Goal: Task Accomplishment & Management: Use online tool/utility

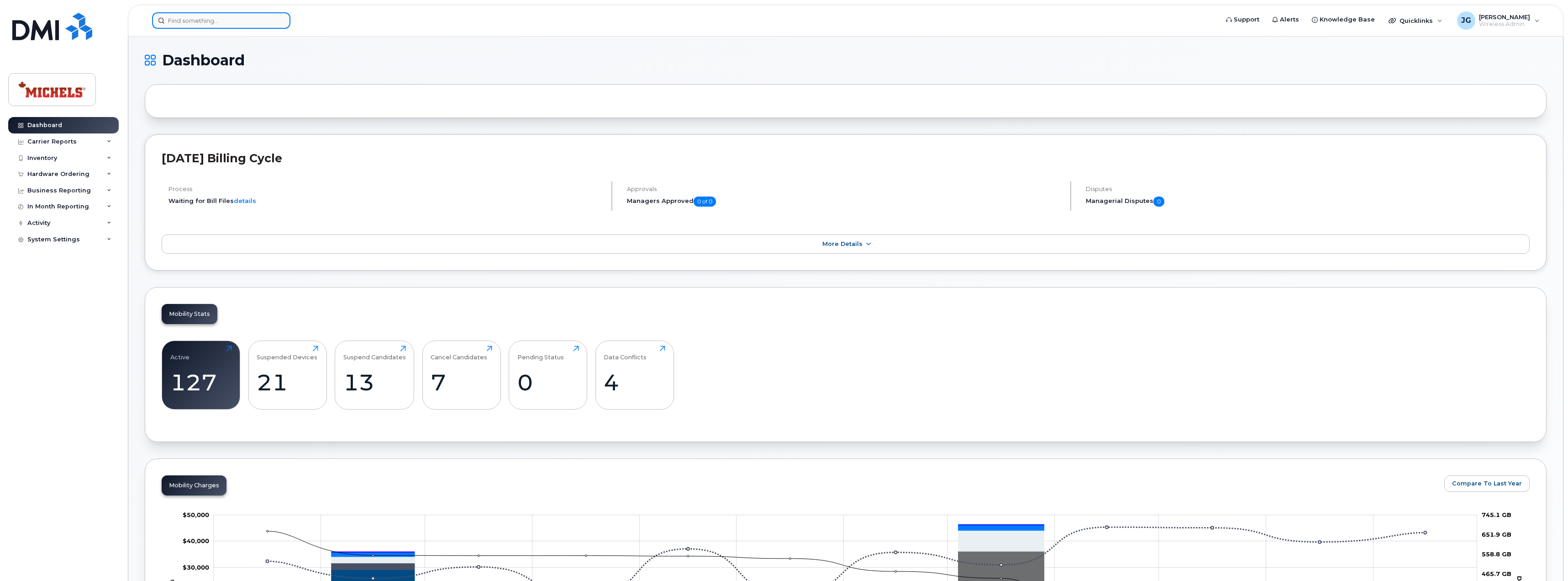
click at [199, 26] on input at bounding box center [221, 20] width 139 height 16
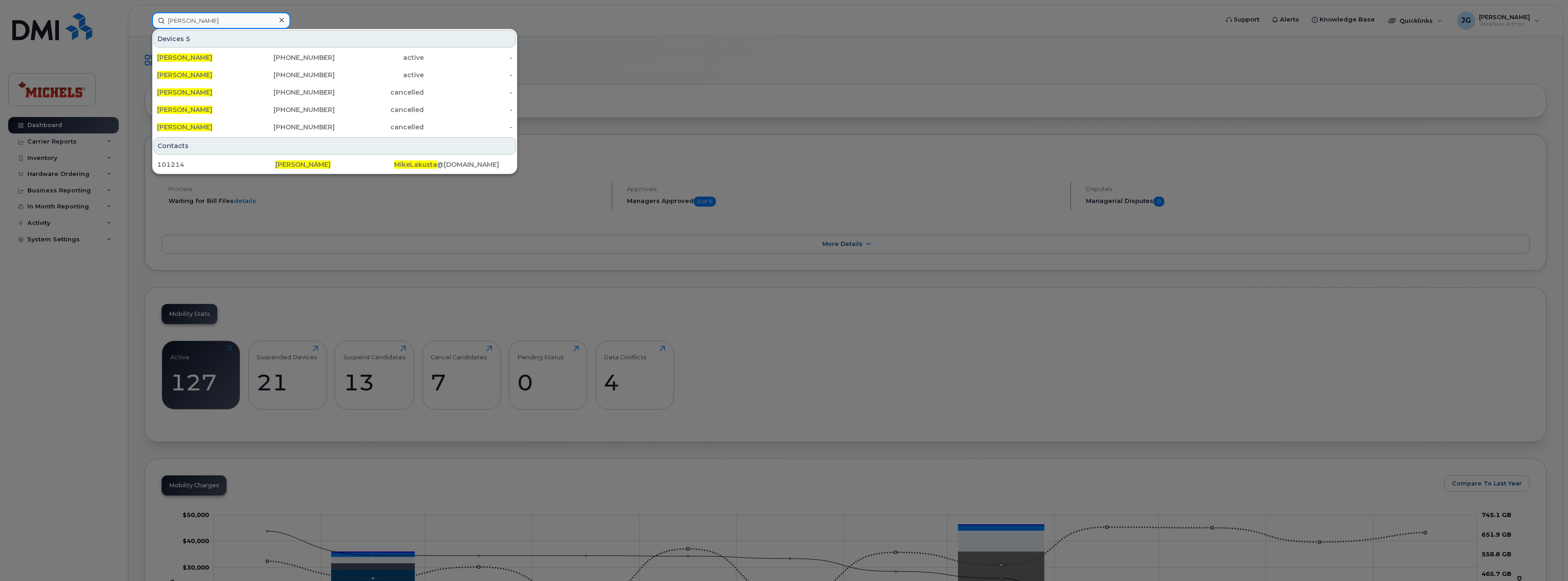
type input "[PERSON_NAME]"
click at [250, 61] on div "[PHONE_NUMBER]" at bounding box center [290, 57] width 89 height 9
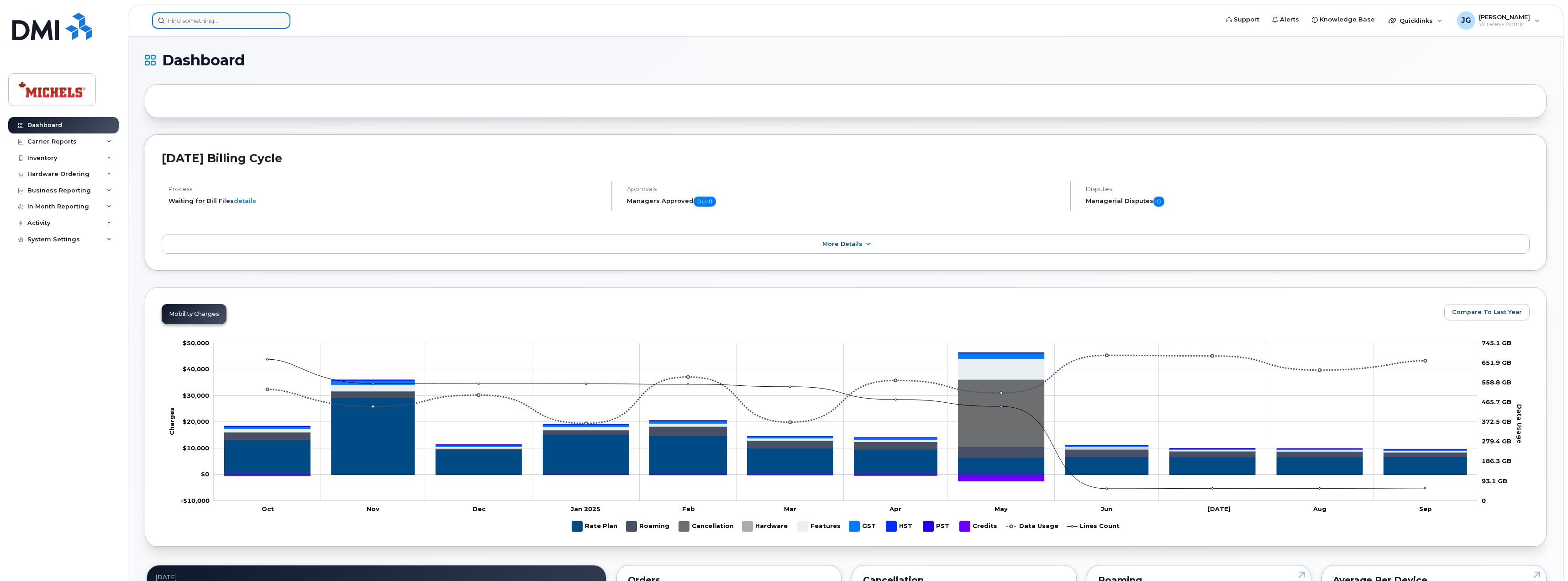
click at [240, 20] on input at bounding box center [221, 20] width 139 height 16
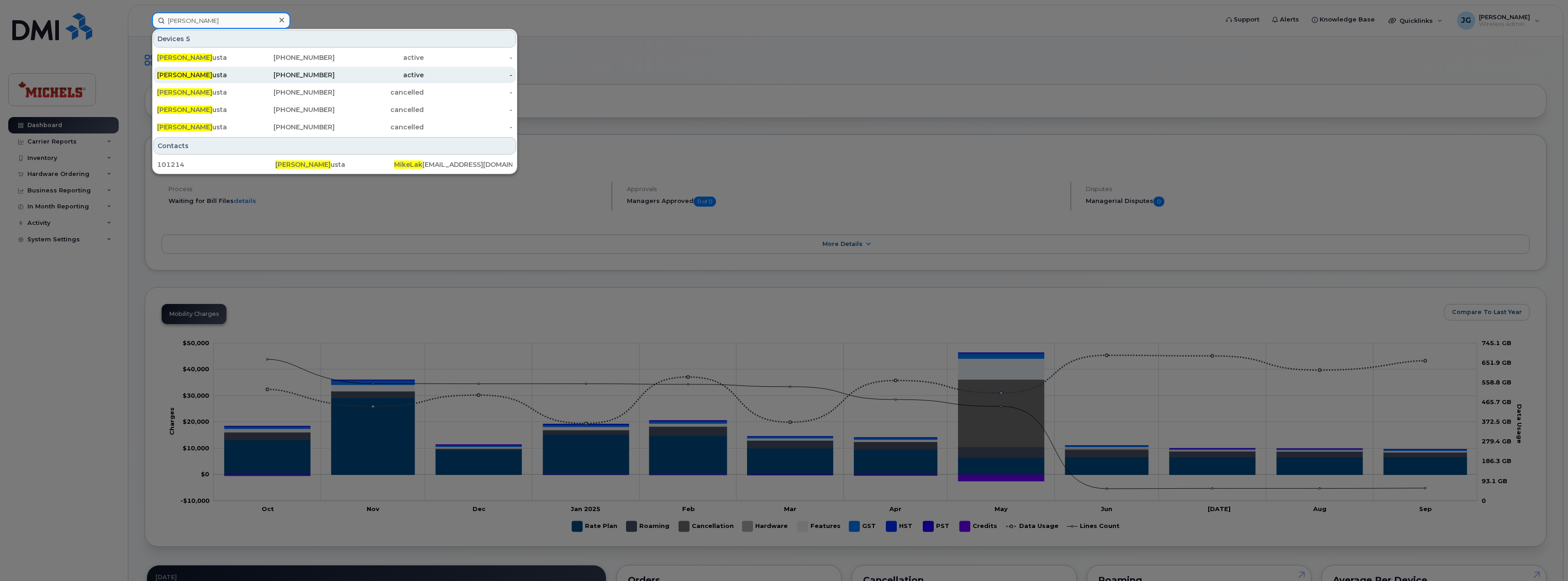
type input "[PERSON_NAME]"
click at [244, 71] on div "Mike Lak usta" at bounding box center [202, 75] width 89 height 9
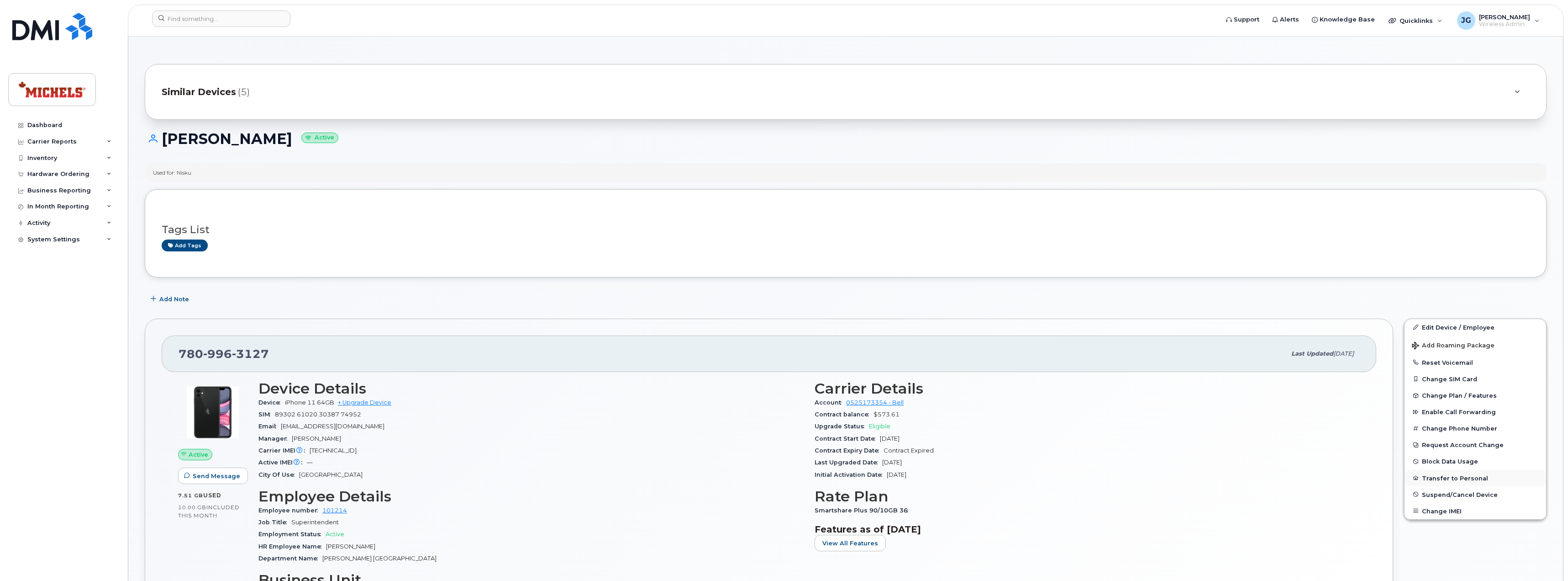
click at [1468, 476] on button "Transfer to Personal" at bounding box center [1476, 478] width 142 height 16
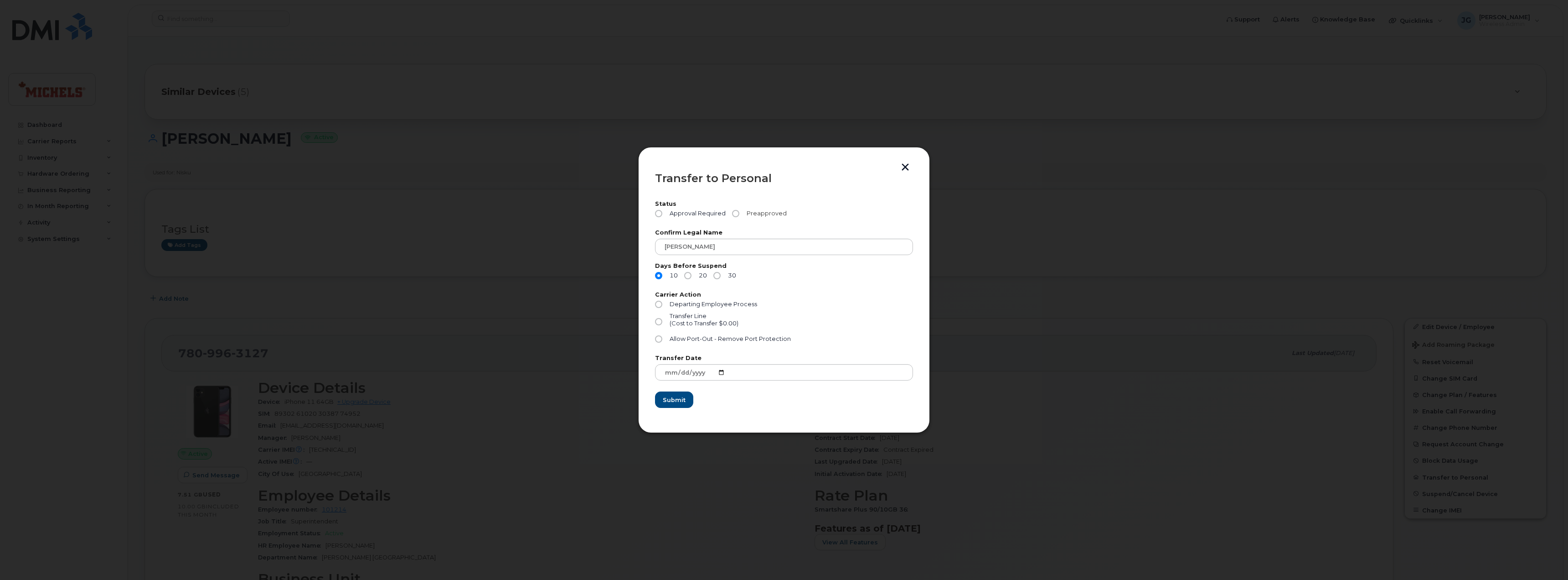
click at [737, 211] on input "Preapproved" at bounding box center [735, 213] width 7 height 7
radio input "true"
click at [717, 275] on input "30" at bounding box center [716, 275] width 7 height 7
radio input "true"
click at [660, 321] on input "Transfer Line (Cost to Transfer $0.00)" at bounding box center [658, 321] width 7 height 7
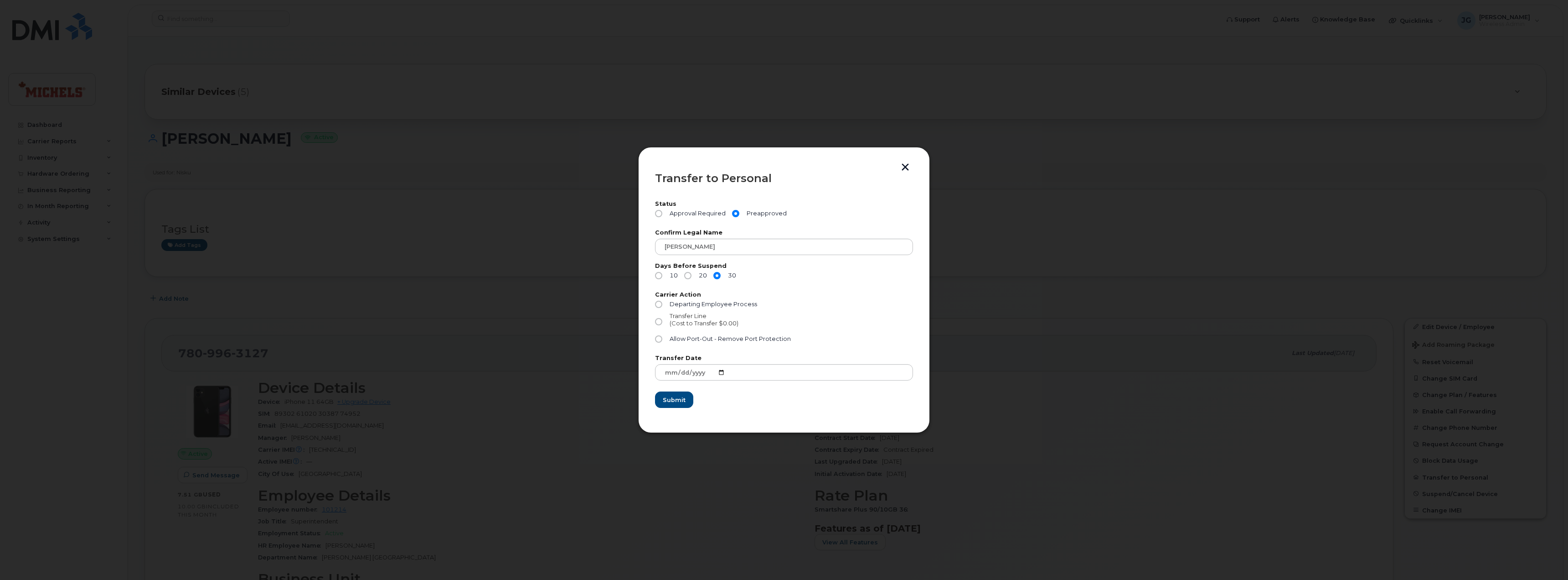
radio input "true"
click at [672, 399] on span "Submit" at bounding box center [674, 399] width 23 height 9
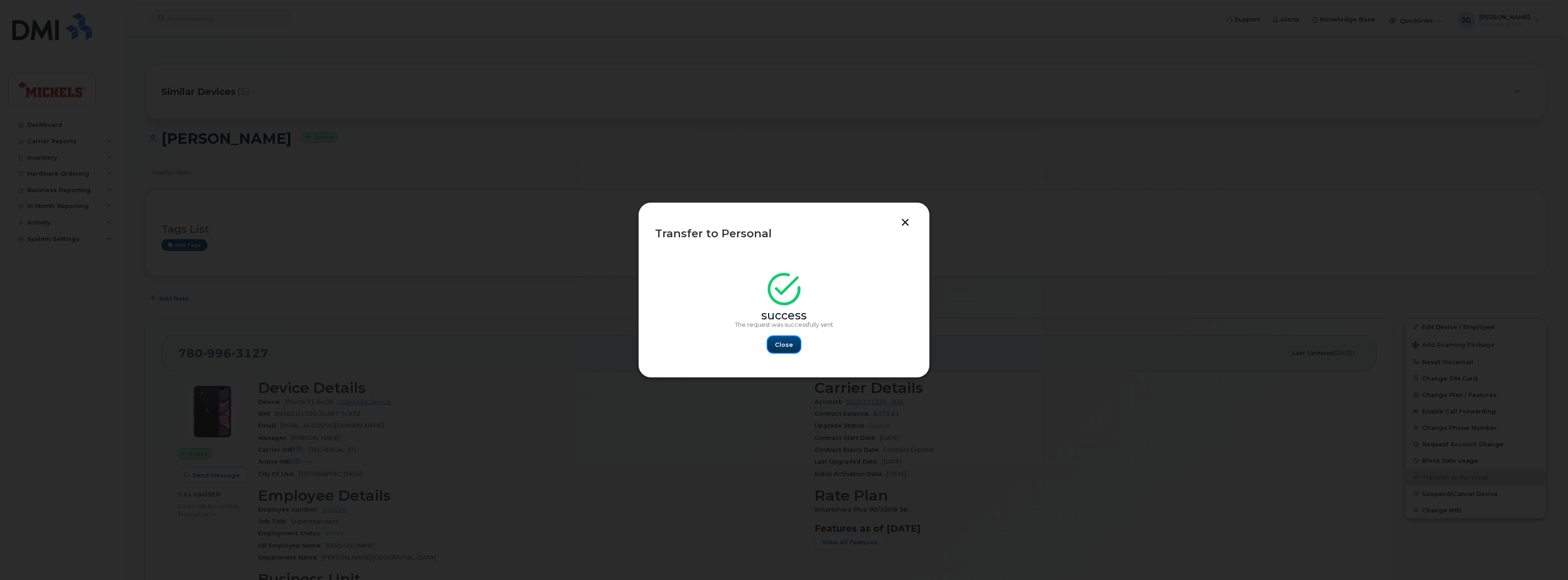
click at [788, 343] on span "Close" at bounding box center [784, 344] width 19 height 9
